Goal: Information Seeking & Learning: Check status

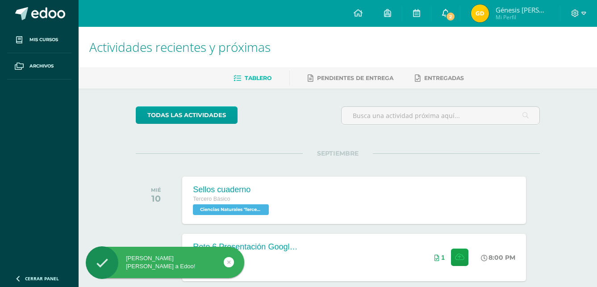
click at [457, 17] on link "2" at bounding box center [446, 13] width 29 height 27
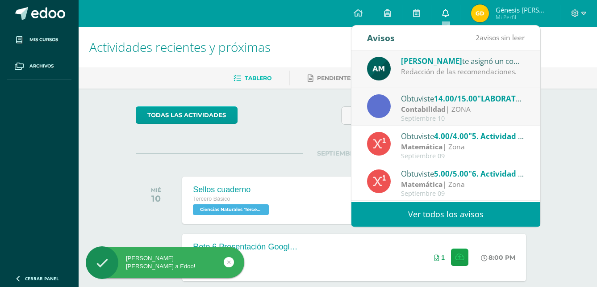
click at [453, 17] on link "0" at bounding box center [446, 13] width 29 height 27
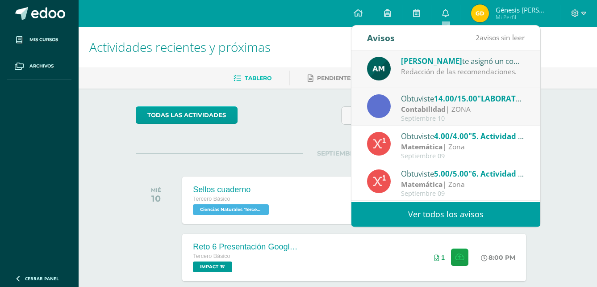
click at [459, 108] on div "Contabilidad | ZONA" at bounding box center [463, 109] width 124 height 10
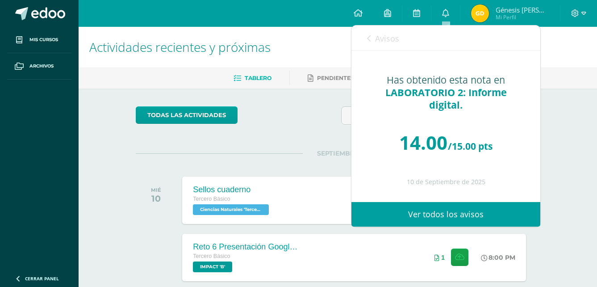
drag, startPoint x: 459, startPoint y: 108, endPoint x: 373, endPoint y: 40, distance: 109.0
click at [373, 40] on div "Avisos 1 avisos sin leer Avisos Augusto Maquin te asignó un comentario en 'LABO…" at bounding box center [446, 125] width 189 height 201
click at [373, 40] on link "Avisos" at bounding box center [383, 37] width 32 height 25
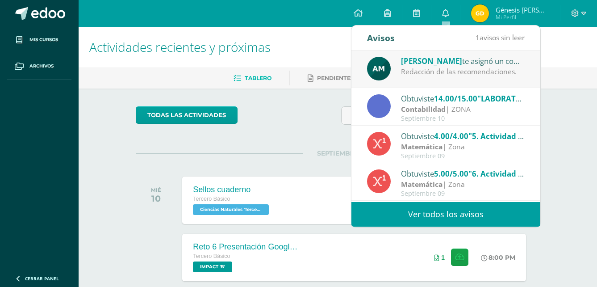
click at [421, 66] on div "Augusto Maquin te asignó un comentario en 'LABORATORIO 2: Informe digital.' par…" at bounding box center [463, 61] width 124 height 12
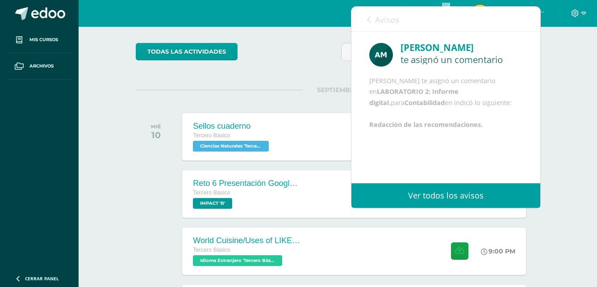
scroll to position [64, 0]
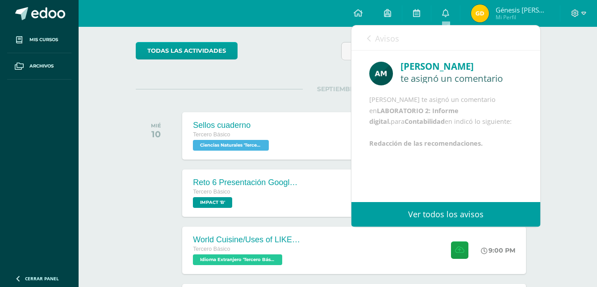
click at [369, 33] on link "Avisos" at bounding box center [383, 37] width 32 height 25
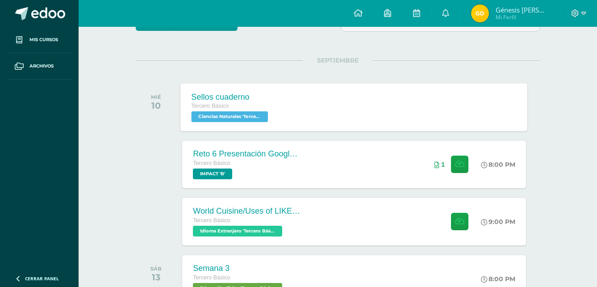
scroll to position [93, 0]
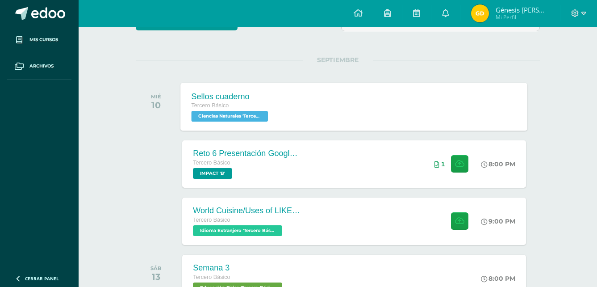
click at [386, 124] on div "Sellos cuaderno Tercero Básico Ciencias Naturales 'Tercero Básico B' Sellos cua…" at bounding box center [354, 107] width 347 height 48
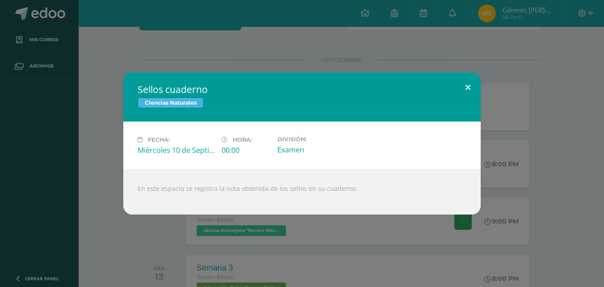
click at [473, 82] on button at bounding box center [467, 87] width 25 height 30
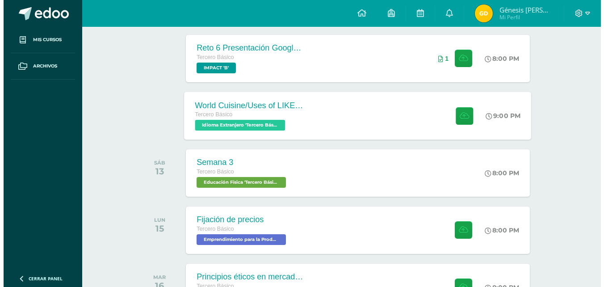
scroll to position [199, 0]
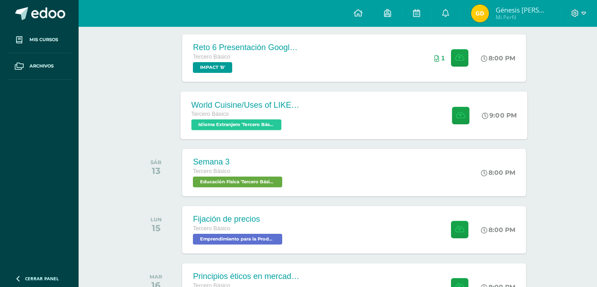
click at [343, 117] on div "World Cuisine/Uses of LIKE week 5 Tercero Básico Idioma Extranjero 'Tercero Bás…" at bounding box center [354, 115] width 347 height 48
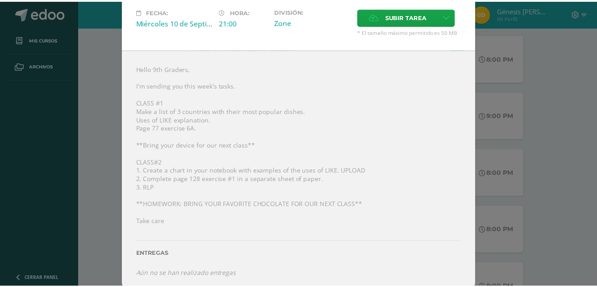
scroll to position [0, 0]
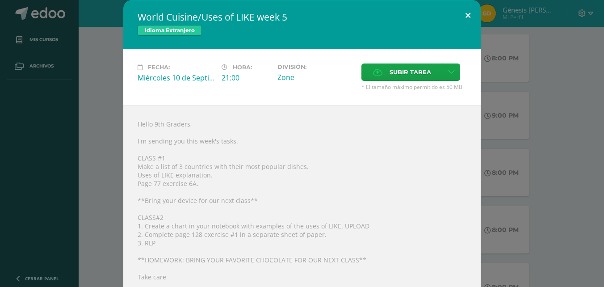
click at [465, 14] on button at bounding box center [467, 15] width 25 height 30
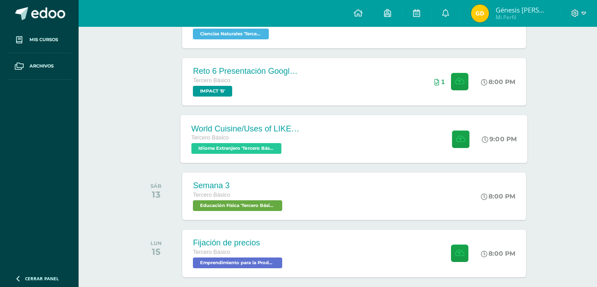
scroll to position [160, 0]
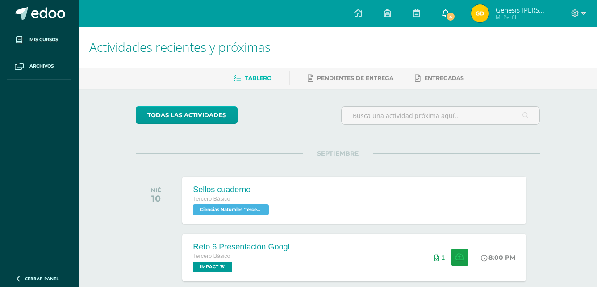
click at [449, 20] on span "4" at bounding box center [451, 17] width 10 height 10
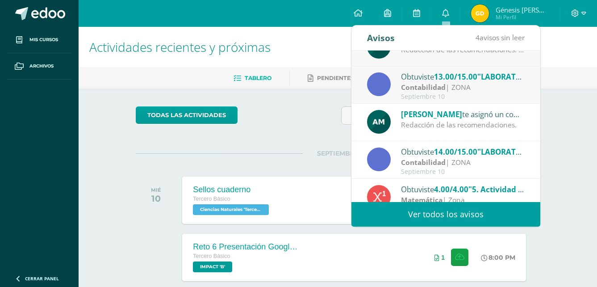
scroll to position [97, 0]
click at [465, 87] on div "Contabilidad | ZONA" at bounding box center [463, 87] width 124 height 10
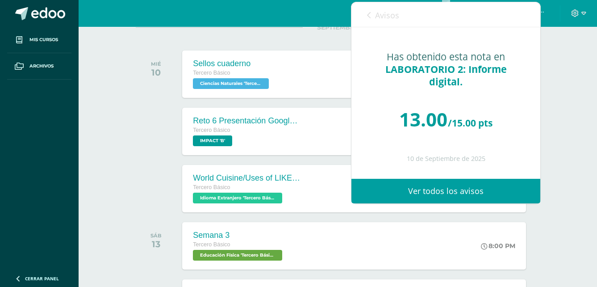
scroll to position [151, 0]
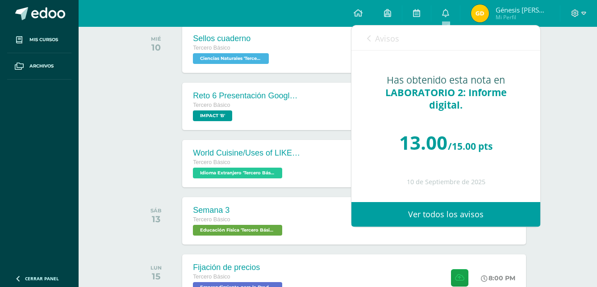
click at [369, 38] on icon at bounding box center [369, 38] width 4 height 7
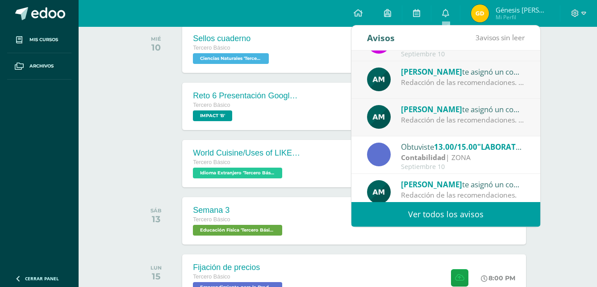
scroll to position [26, 0]
click at [436, 121] on div "Redacción de las recomendaciones. Documento PDF." at bounding box center [463, 120] width 124 height 10
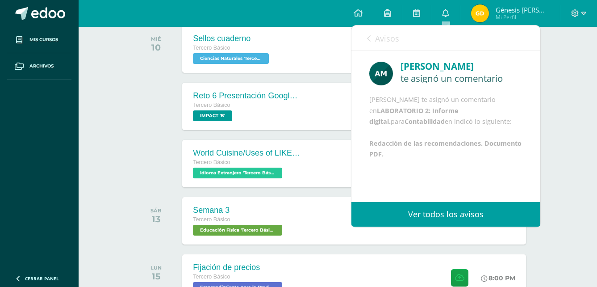
scroll to position [11, 0]
click at [369, 38] on icon at bounding box center [369, 38] width 4 height 7
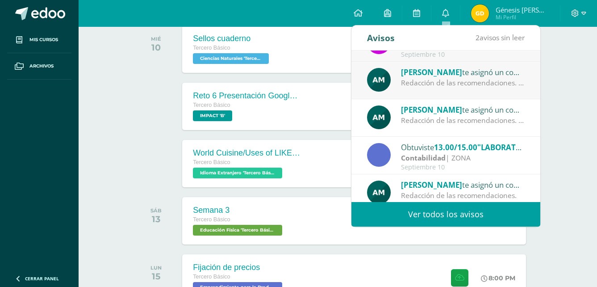
click at [413, 92] on div "[PERSON_NAME] te asignó un comentario en 'LABORATORIO 2: Informe digital.' para…" at bounding box center [446, 81] width 189 height 38
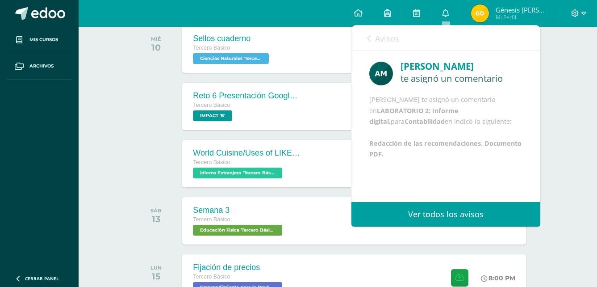
click at [371, 45] on link "Avisos" at bounding box center [383, 37] width 32 height 25
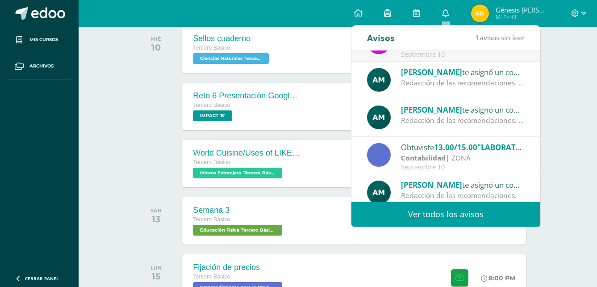
scroll to position [0, 0]
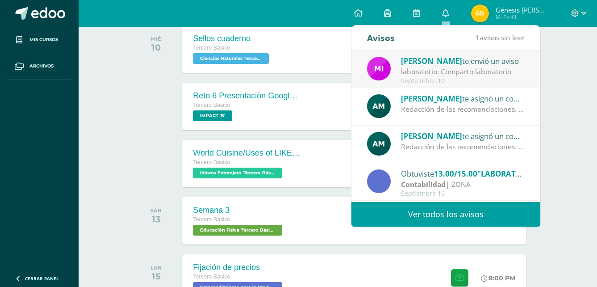
click at [436, 72] on div "laboratotio: Comparto laboratorio" at bounding box center [463, 72] width 124 height 10
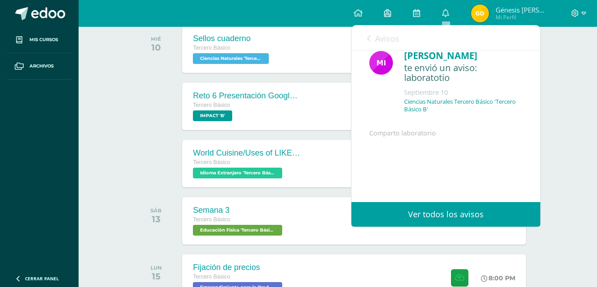
scroll to position [72, 0]
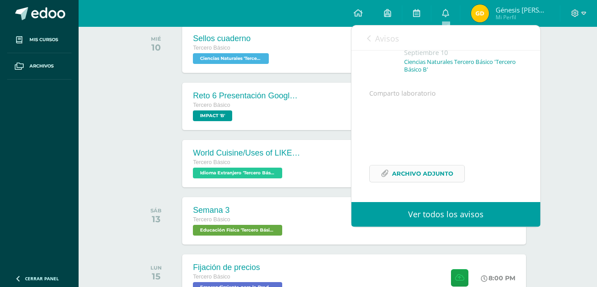
click at [418, 172] on span "Archivo Adjunto" at bounding box center [422, 173] width 61 height 17
